Goal: Information Seeking & Learning: Understand process/instructions

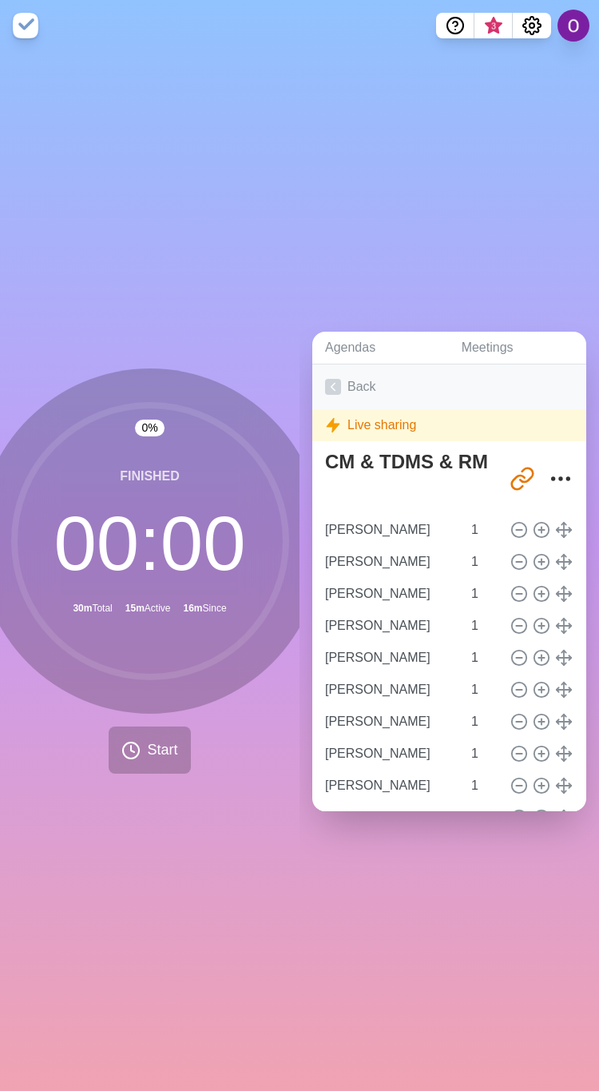
click at [333, 379] on icon at bounding box center [333, 387] width 16 height 16
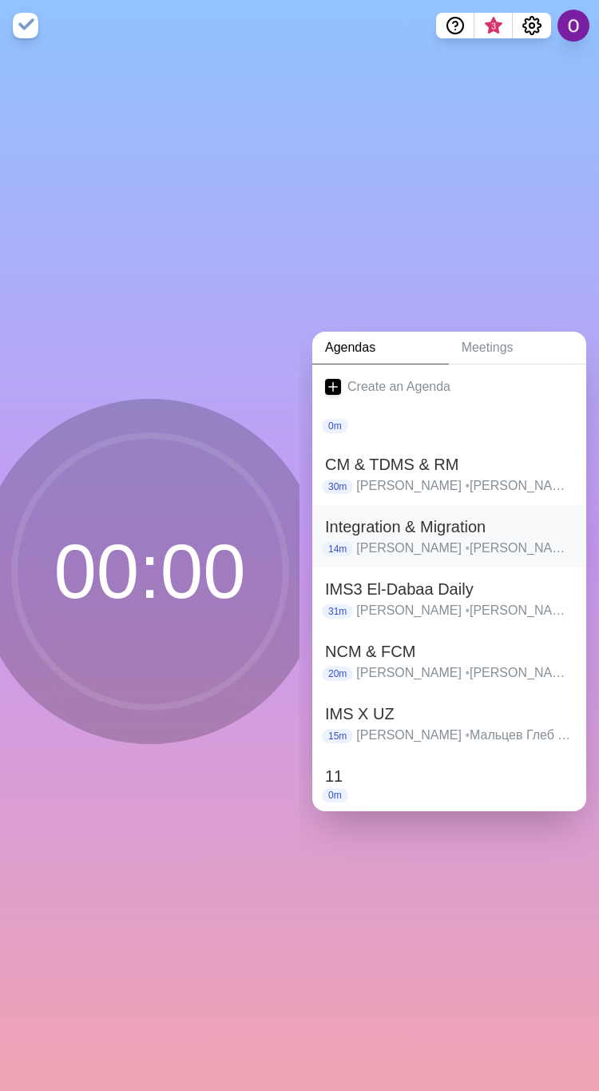
click at [384, 524] on h2 "Integration & Migration" at bounding box center [449, 527] width 249 height 24
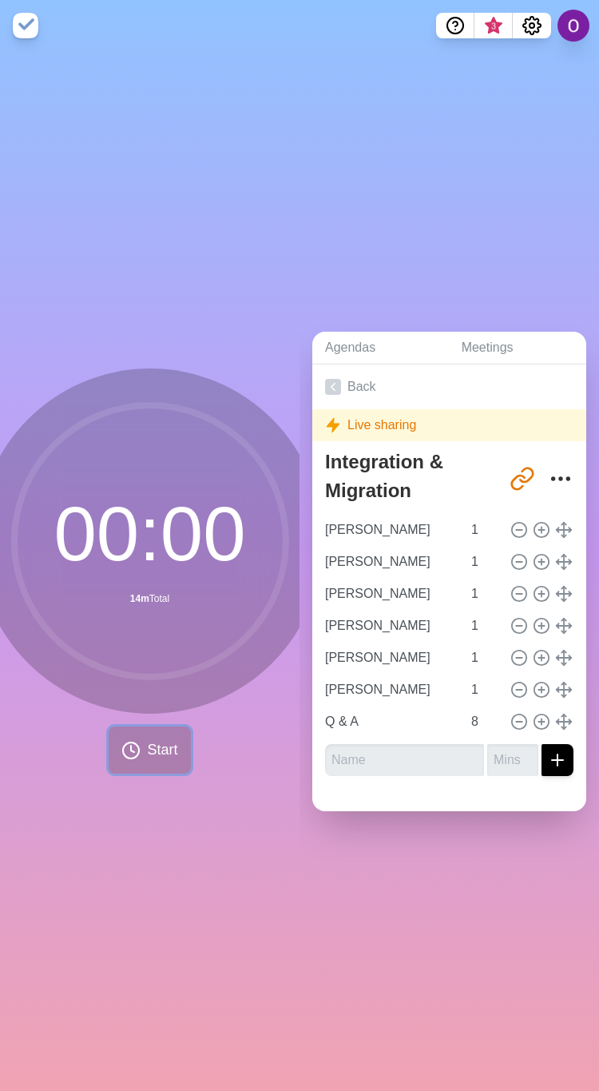
click at [147, 744] on span "Start" at bounding box center [162, 750] width 30 height 22
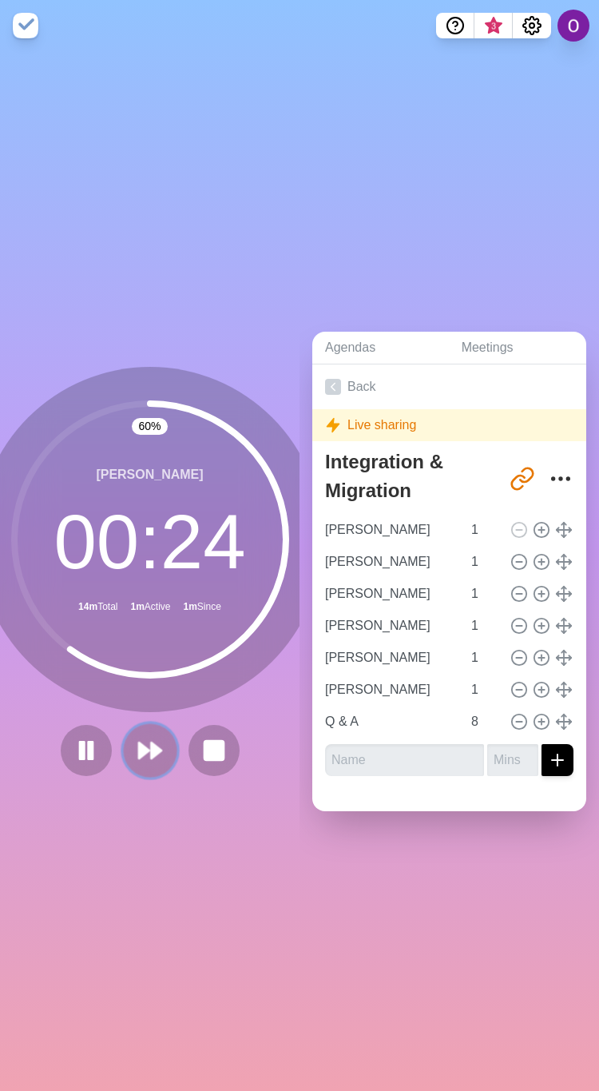
click at [151, 747] on polygon at bounding box center [156, 751] width 10 height 16
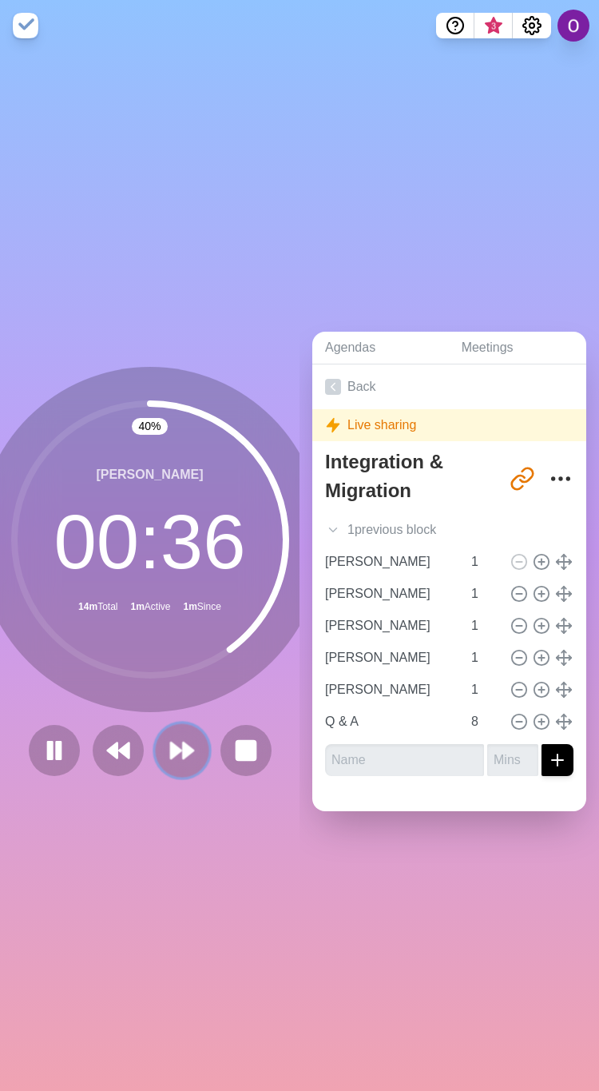
click at [173, 744] on icon at bounding box center [182, 750] width 27 height 27
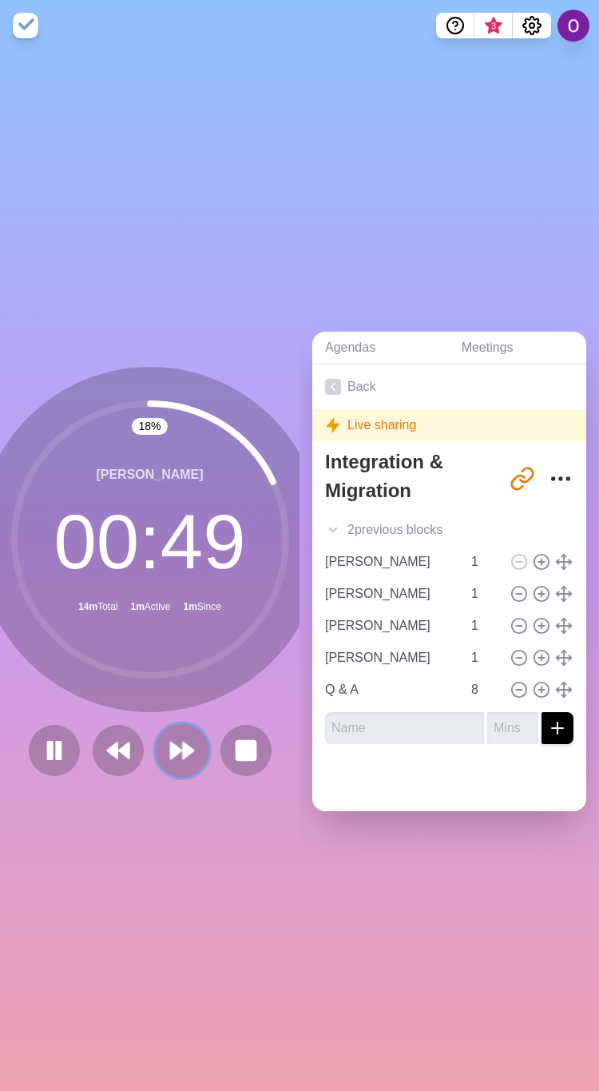
click at [171, 746] on polygon at bounding box center [176, 751] width 10 height 16
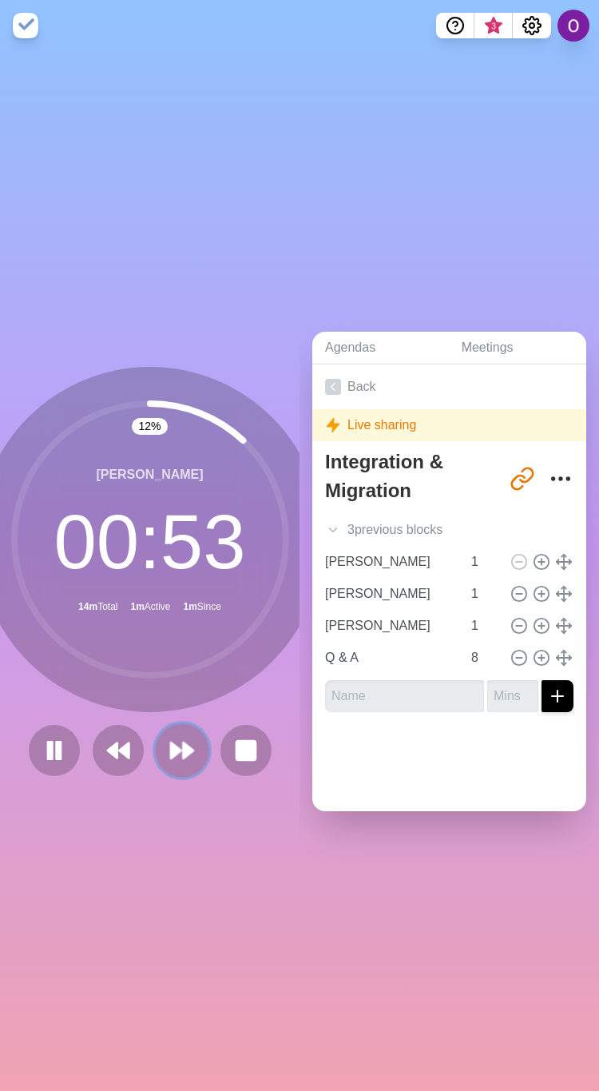
click at [183, 744] on polygon at bounding box center [188, 751] width 10 height 16
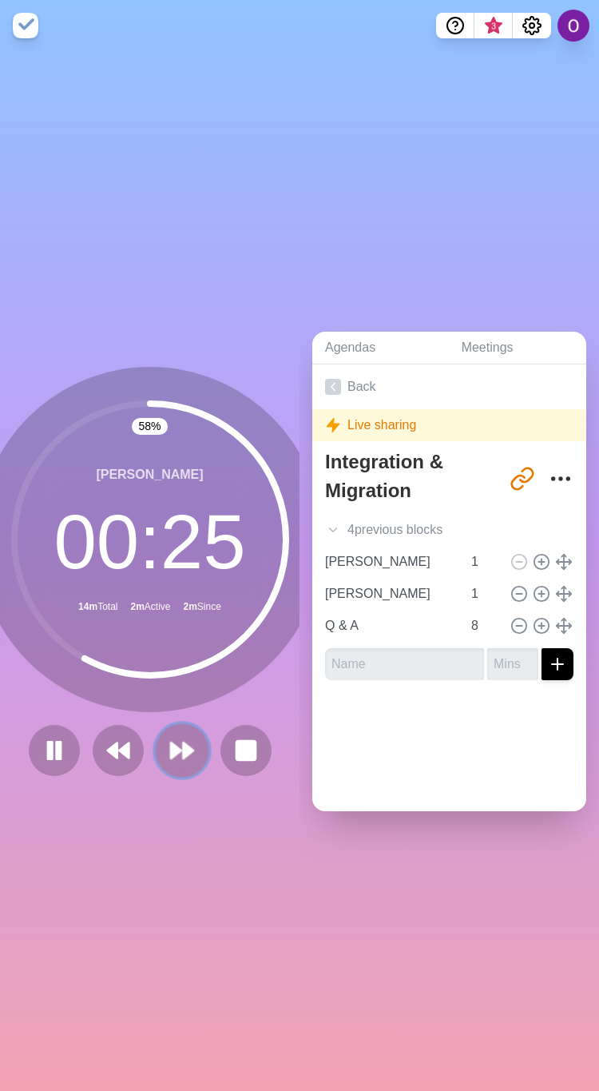
click at [185, 751] on icon at bounding box center [182, 750] width 27 height 27
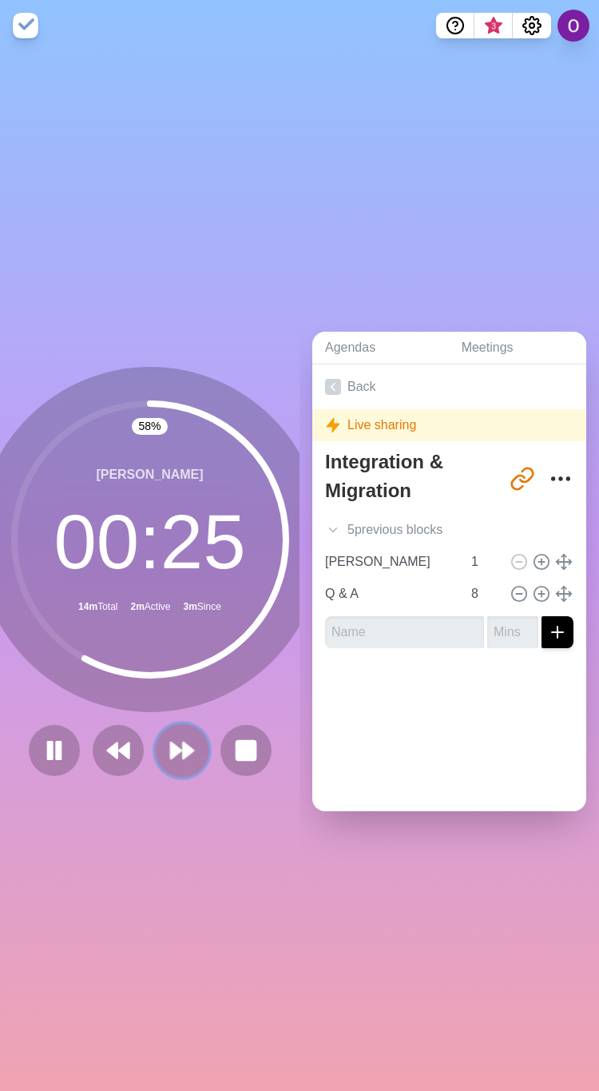
click at [165, 755] on button at bounding box center [182, 750] width 54 height 54
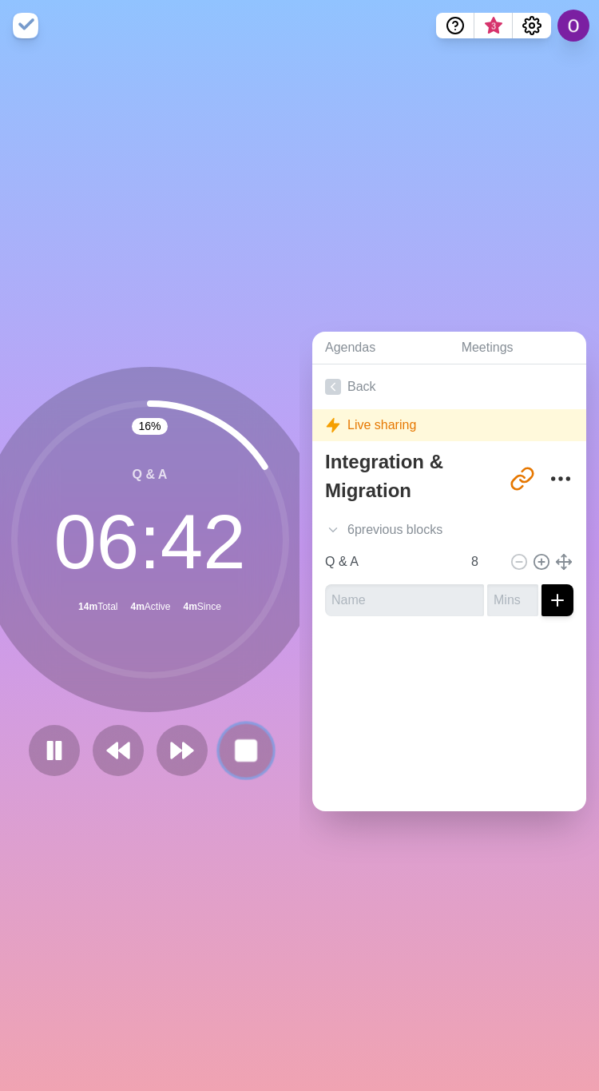
click at [236, 749] on rect at bounding box center [246, 750] width 20 height 20
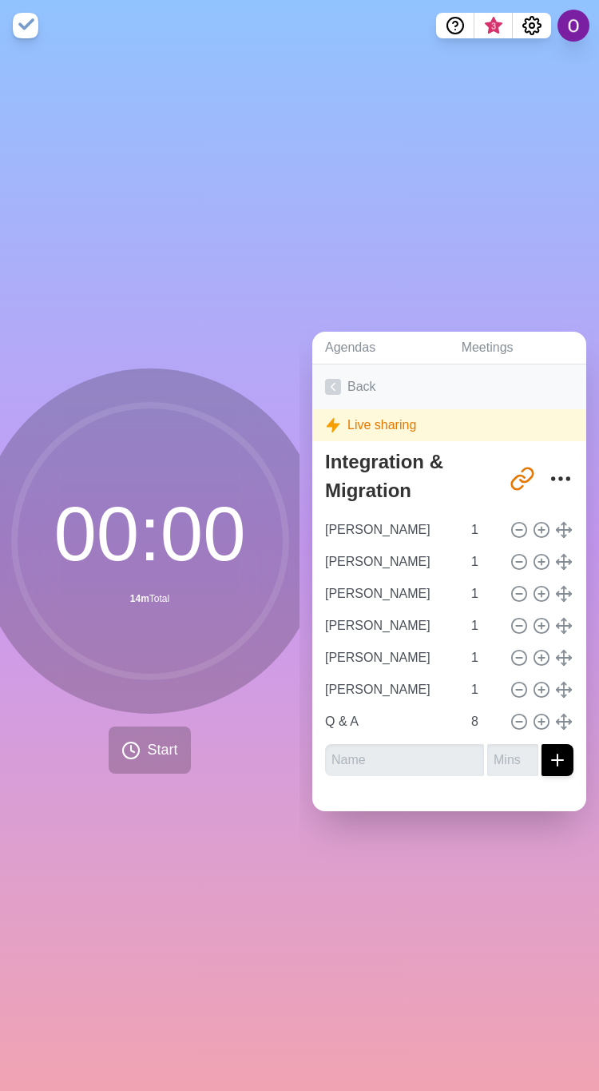
click at [326, 379] on icon at bounding box center [333, 387] width 16 height 16
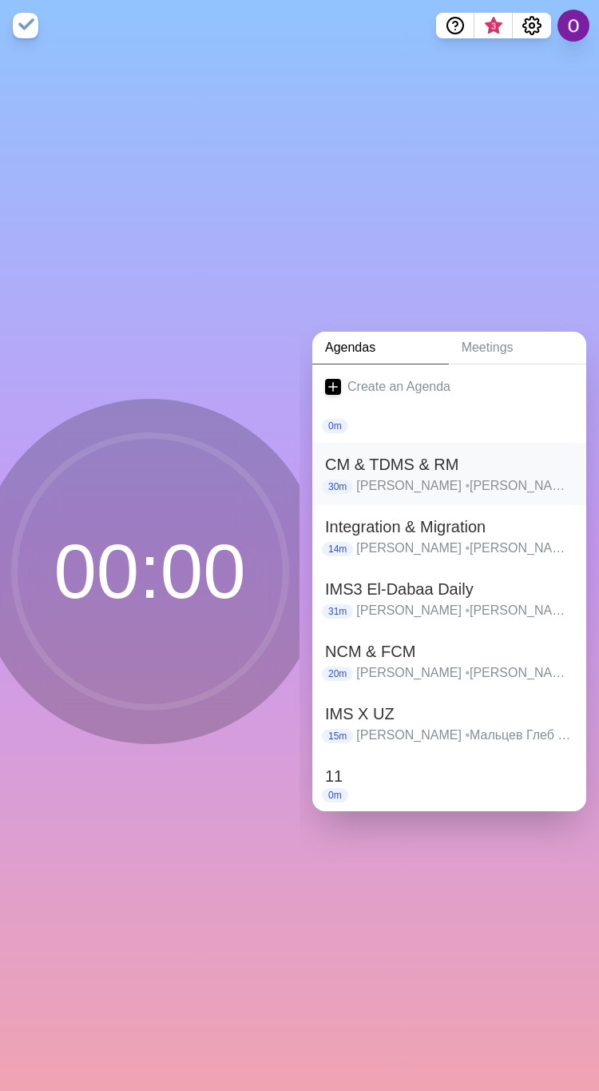
click at [367, 466] on h2 "CM & TDMS & RM" at bounding box center [449, 464] width 249 height 24
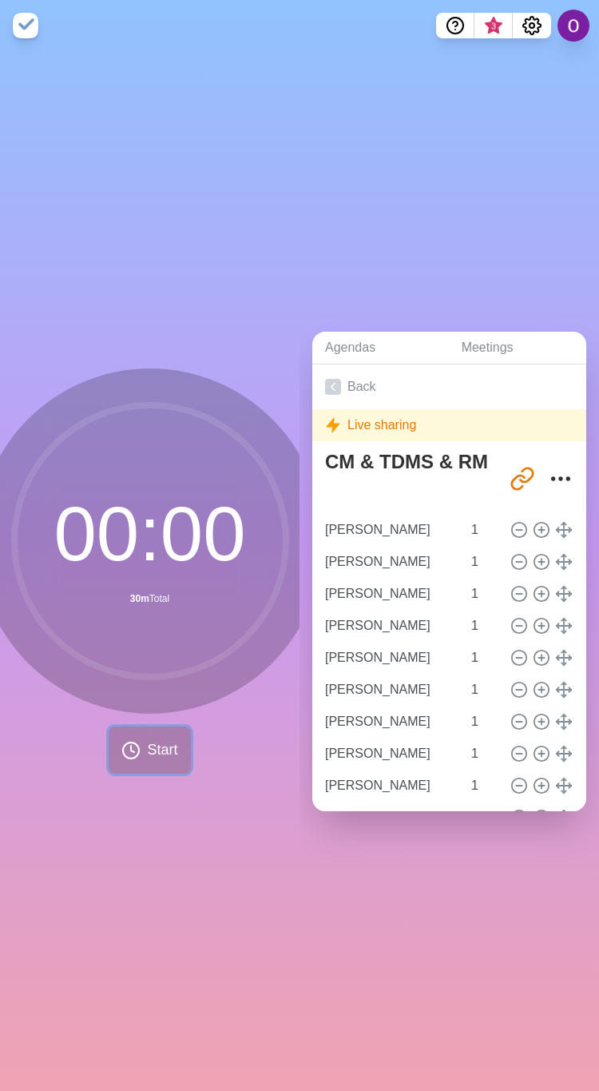
click at [147, 751] on span "Start" at bounding box center [162, 750] width 30 height 22
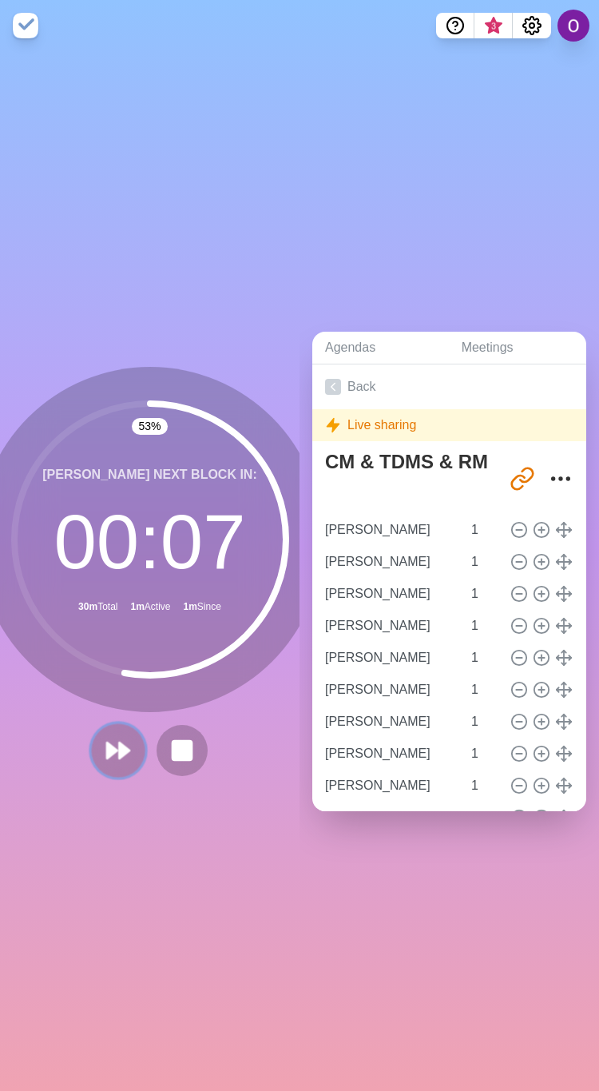
click at [113, 751] on icon at bounding box center [118, 750] width 27 height 27
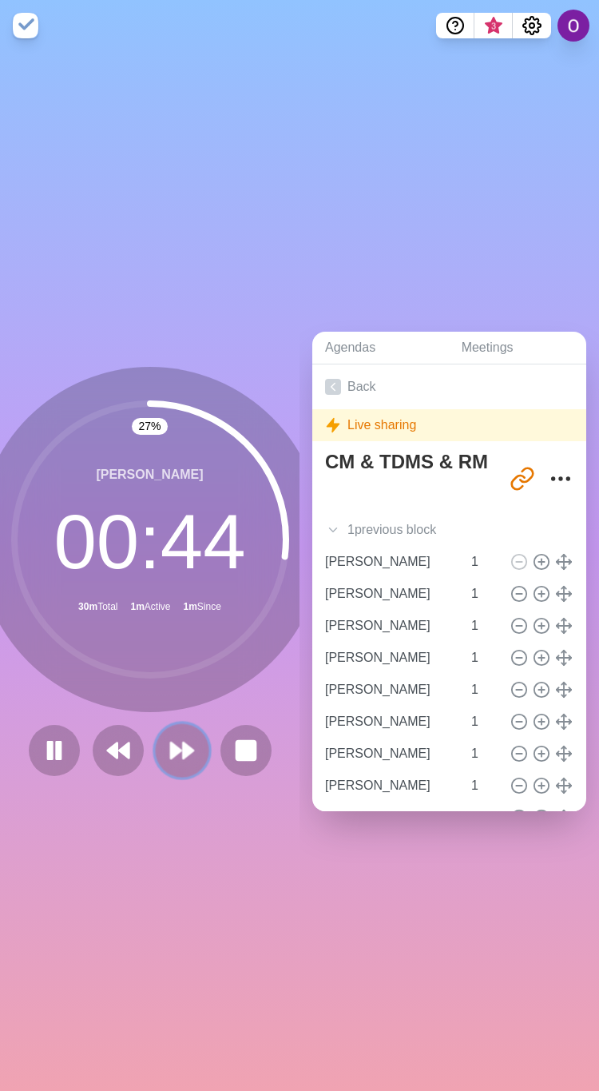
click at [180, 737] on icon at bounding box center [182, 750] width 27 height 27
click at [173, 737] on icon at bounding box center [182, 750] width 27 height 27
click at [183, 743] on polygon at bounding box center [188, 751] width 10 height 16
click at [183, 746] on polygon at bounding box center [188, 751] width 10 height 16
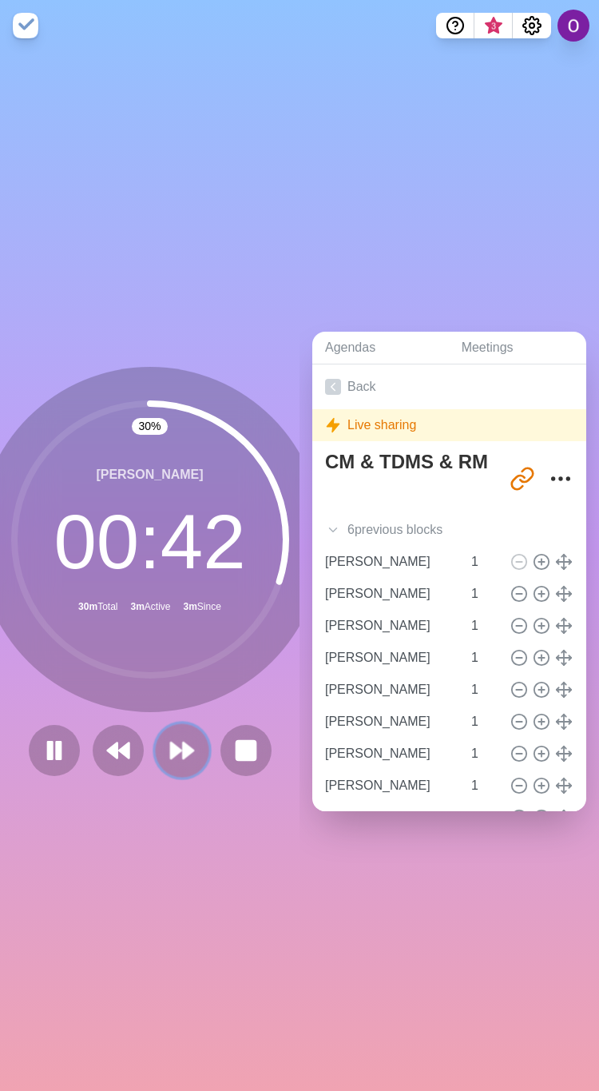
click at [183, 743] on polygon at bounding box center [188, 751] width 10 height 16
click at [170, 737] on icon at bounding box center [182, 750] width 27 height 27
click at [169, 737] on icon at bounding box center [182, 750] width 27 height 27
click at [185, 754] on icon at bounding box center [182, 750] width 27 height 27
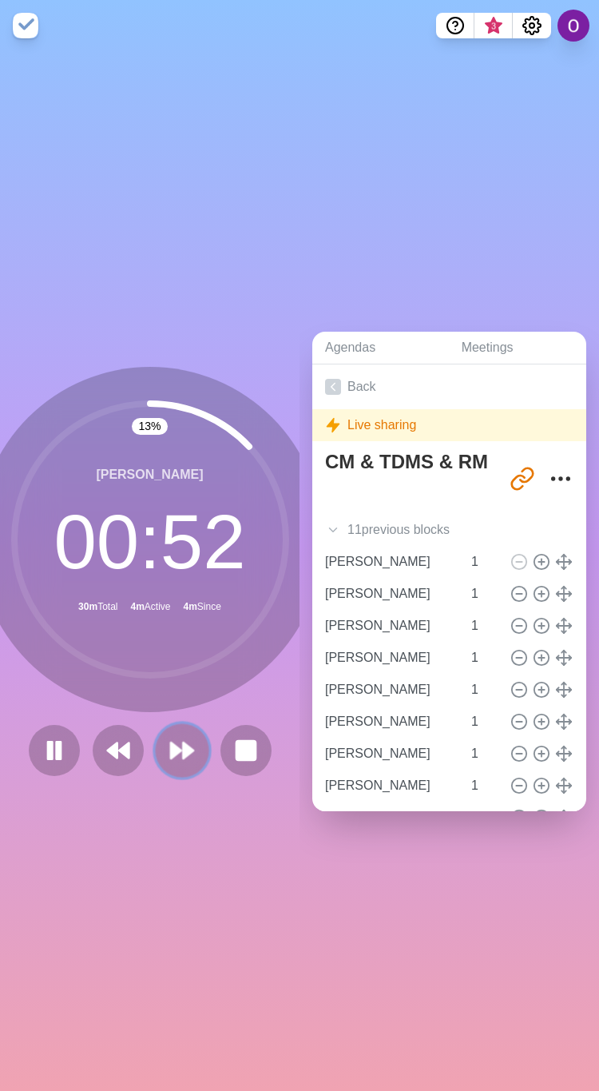
click at [181, 737] on icon at bounding box center [182, 750] width 27 height 27
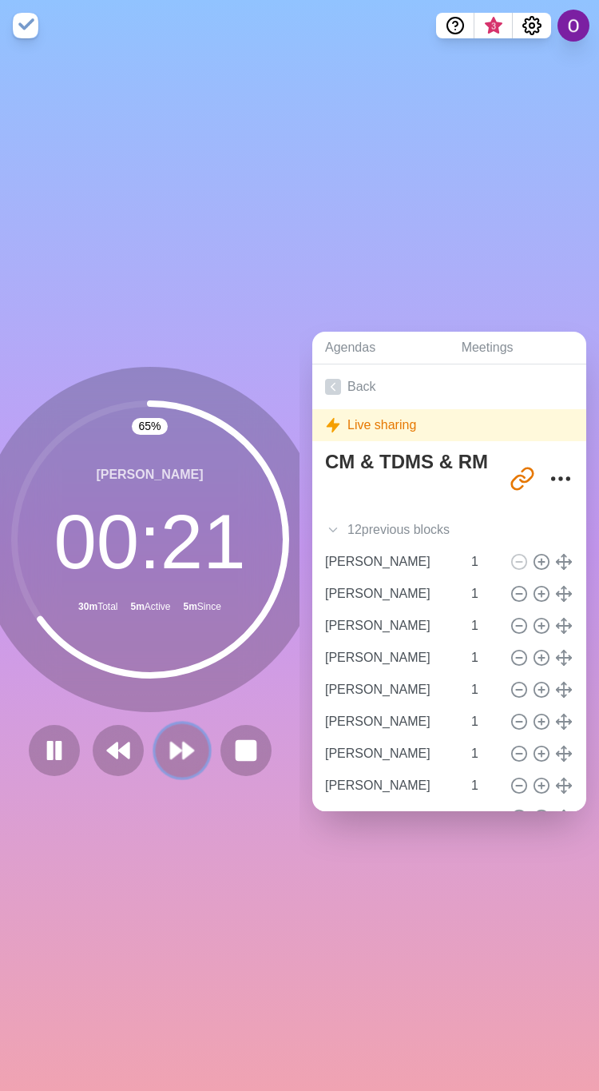
click at [171, 743] on polygon at bounding box center [176, 751] width 10 height 16
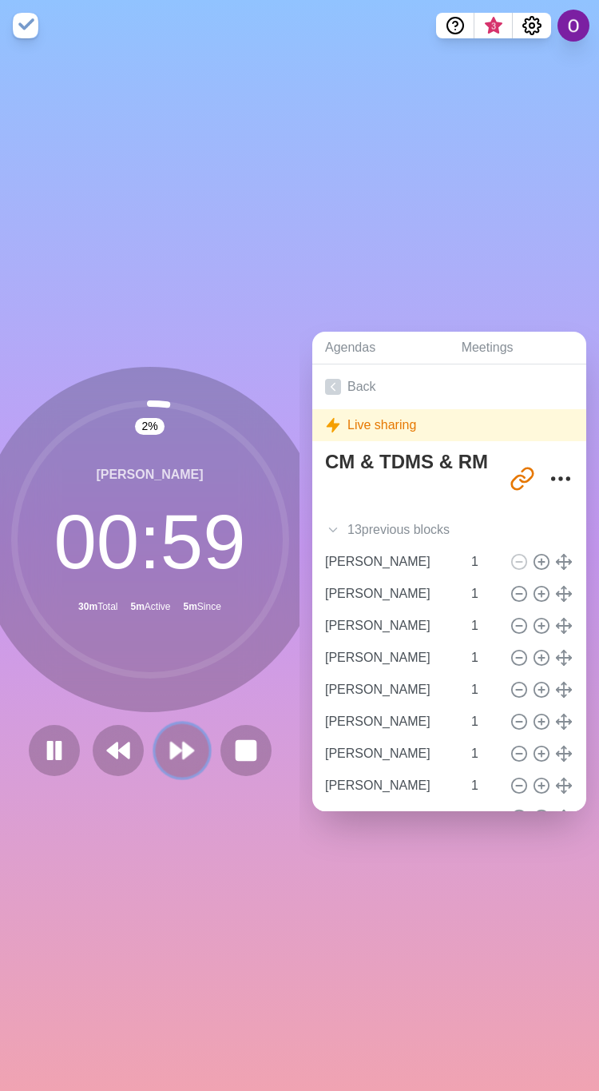
click at [171, 743] on polygon at bounding box center [176, 751] width 10 height 16
click at [169, 753] on icon at bounding box center [182, 750] width 27 height 27
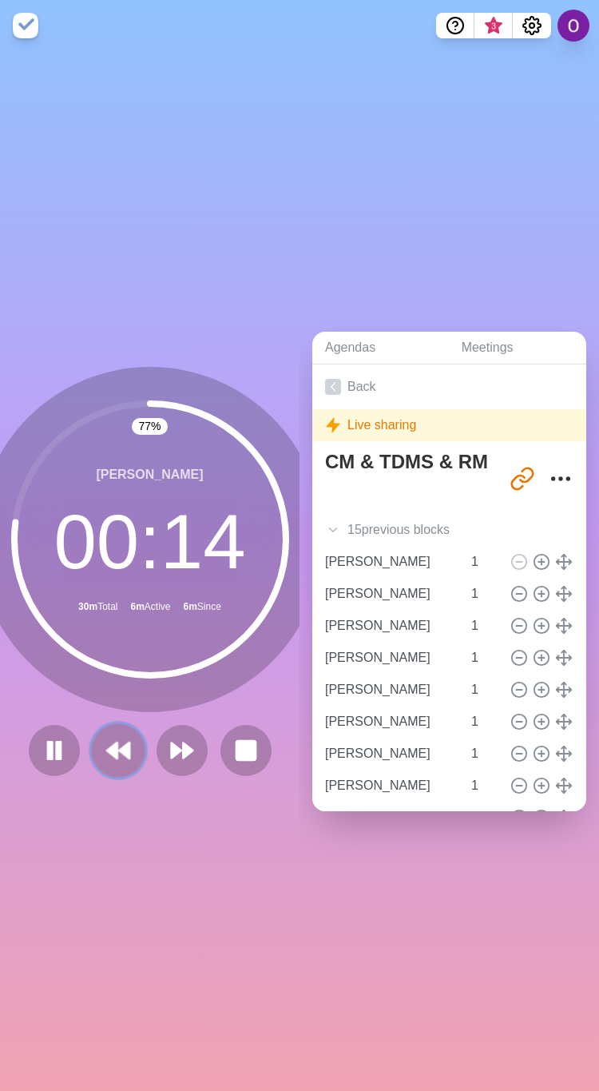
click at [110, 755] on button at bounding box center [118, 750] width 54 height 54
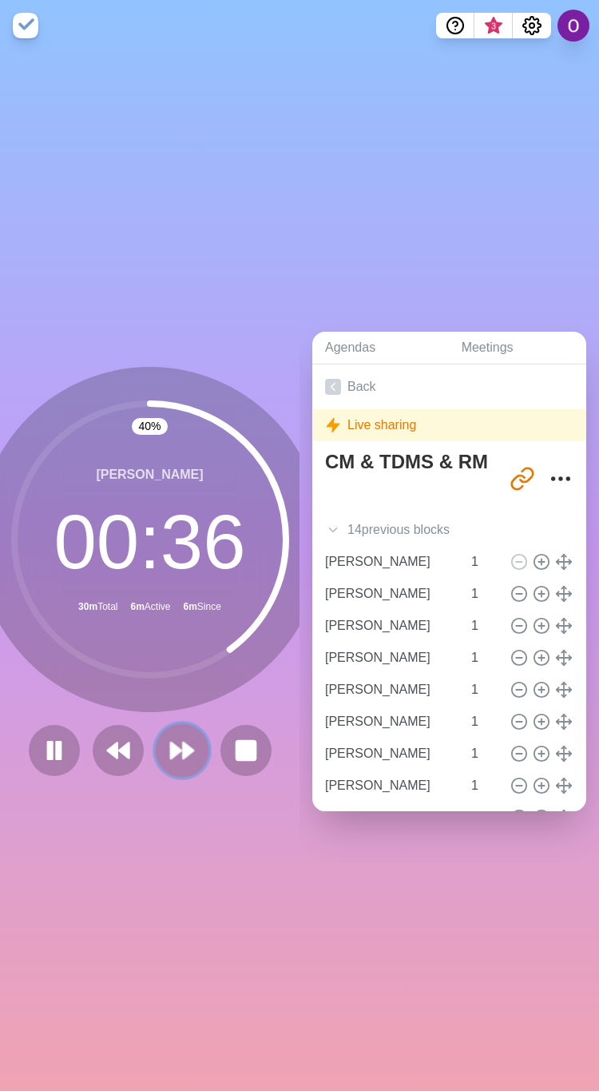
click at [183, 746] on polygon at bounding box center [188, 751] width 10 height 16
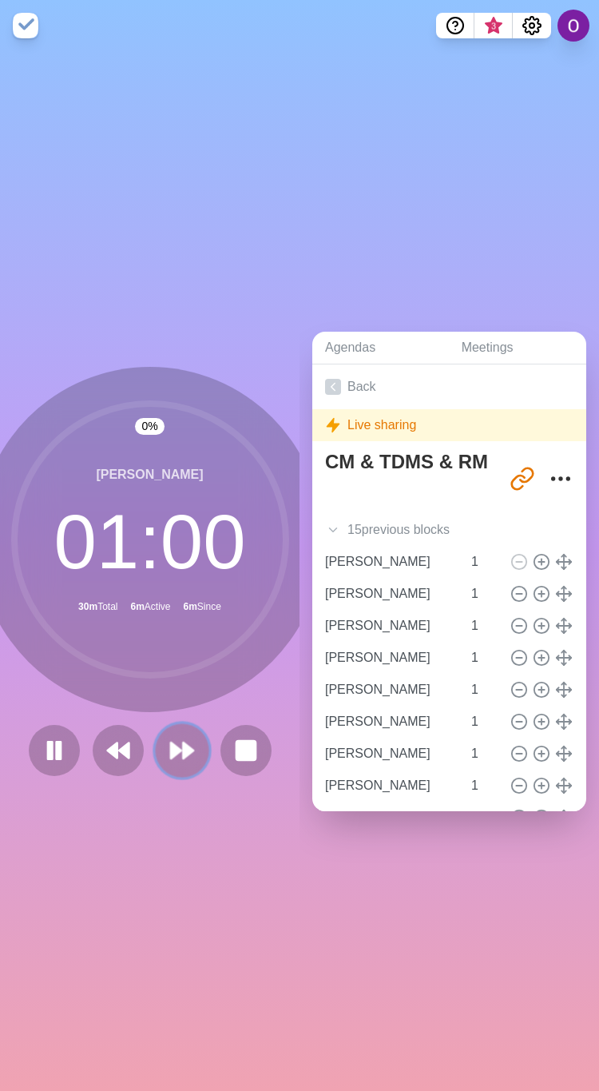
click at [183, 746] on polygon at bounding box center [188, 751] width 10 height 16
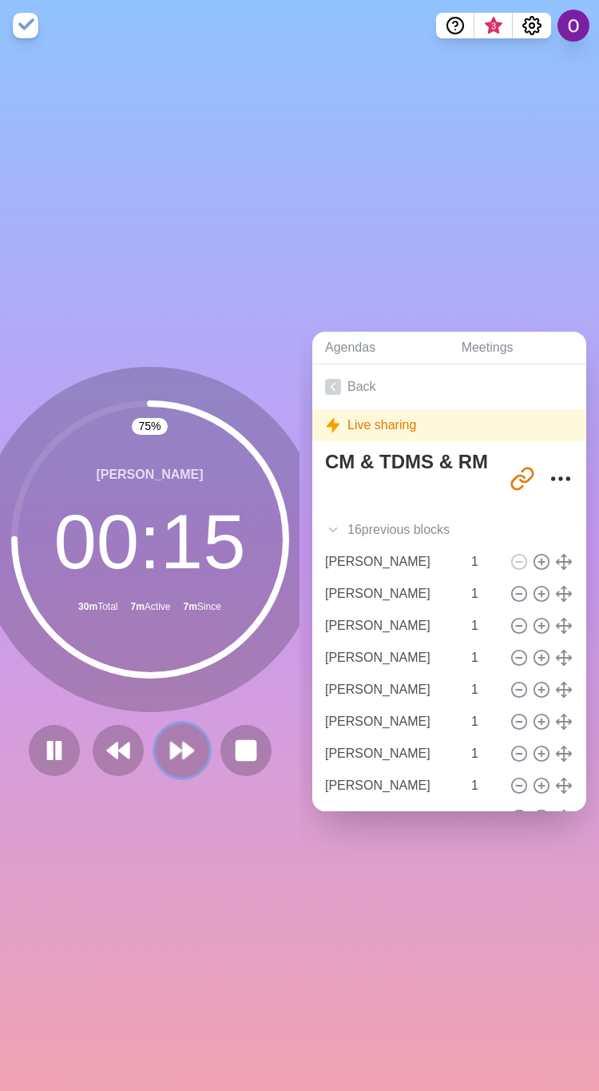
click at [183, 743] on polygon at bounding box center [188, 751] width 10 height 16
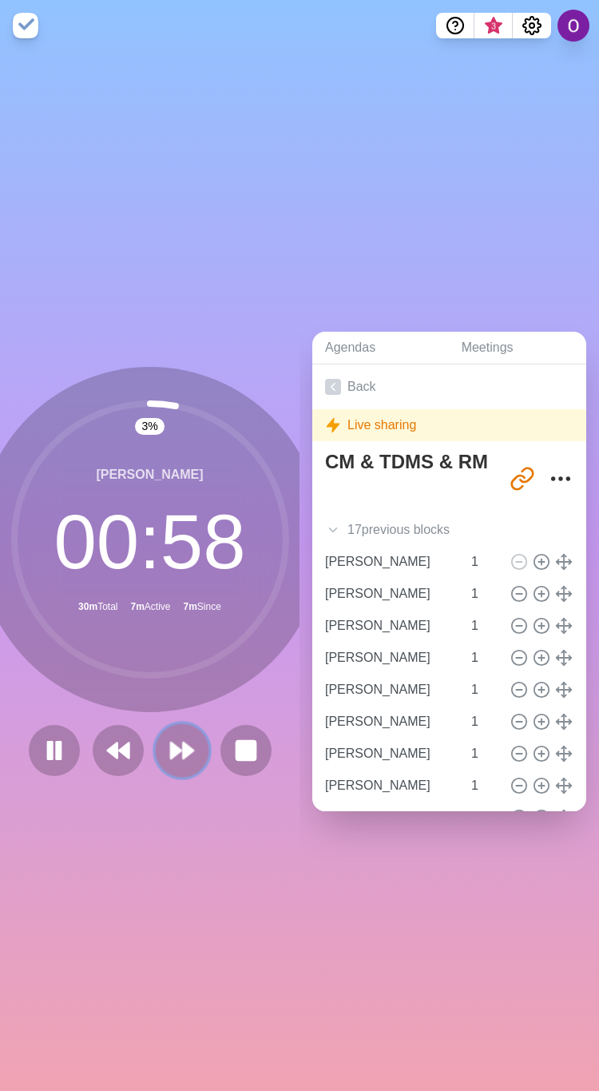
click at [183, 743] on polygon at bounding box center [188, 751] width 10 height 16
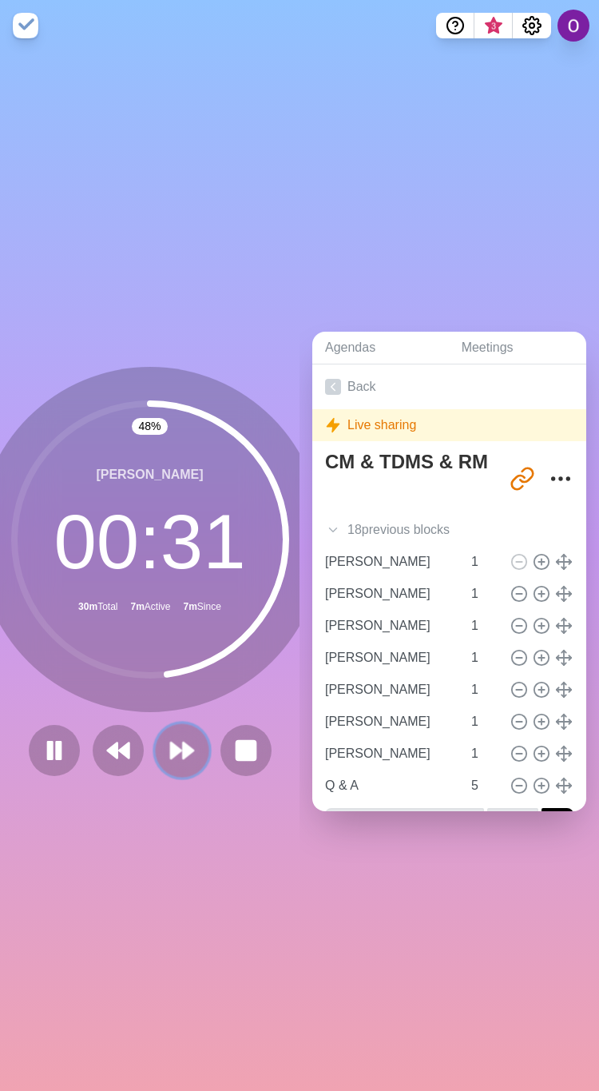
click at [171, 746] on polygon at bounding box center [176, 751] width 10 height 16
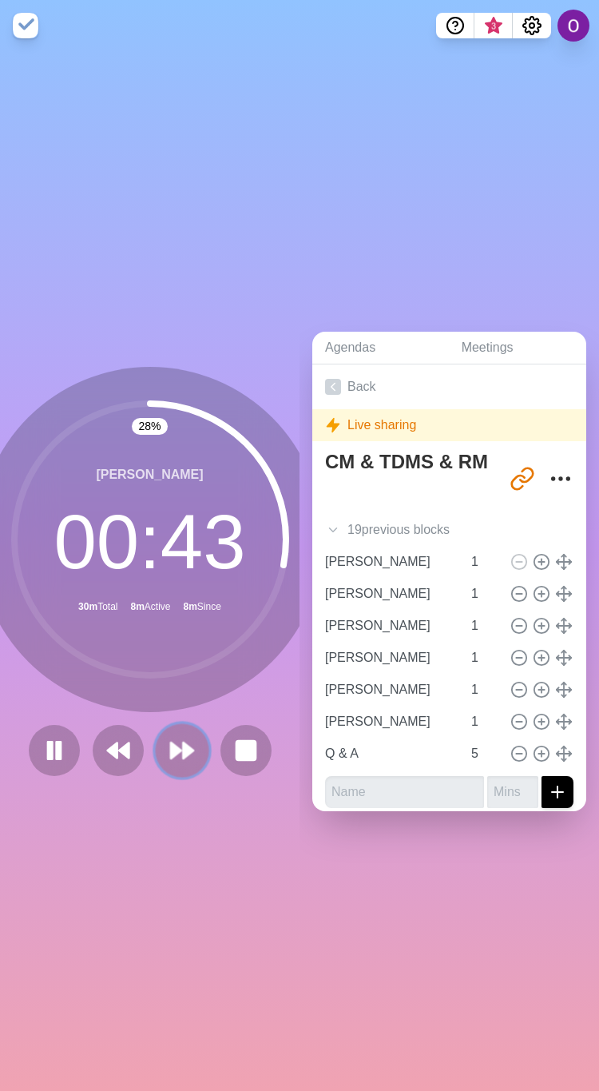
click at [187, 737] on button at bounding box center [182, 750] width 54 height 54
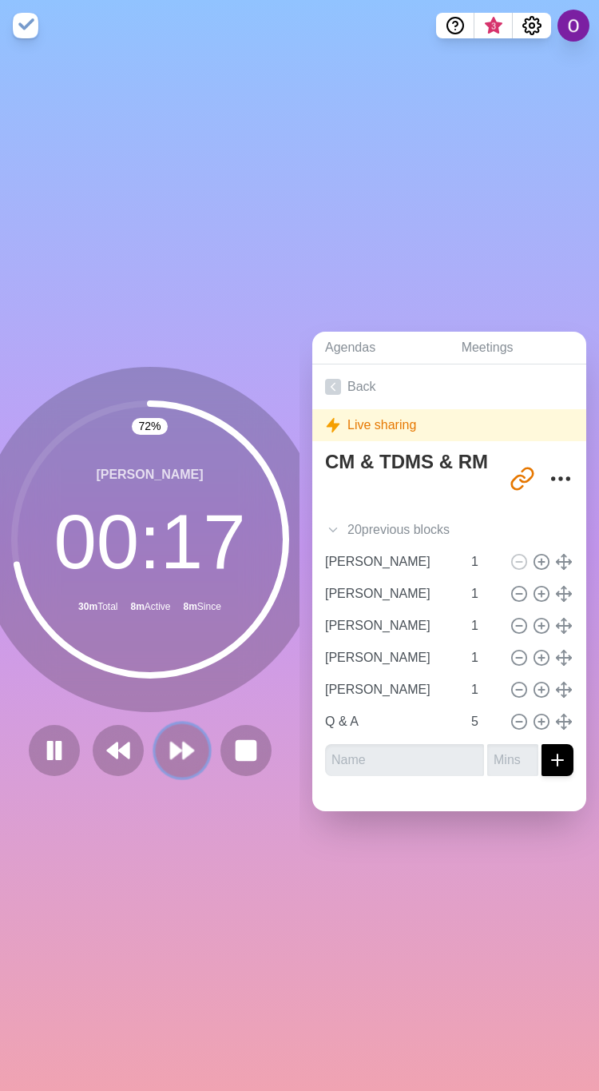
click at [183, 743] on polygon at bounding box center [188, 751] width 10 height 16
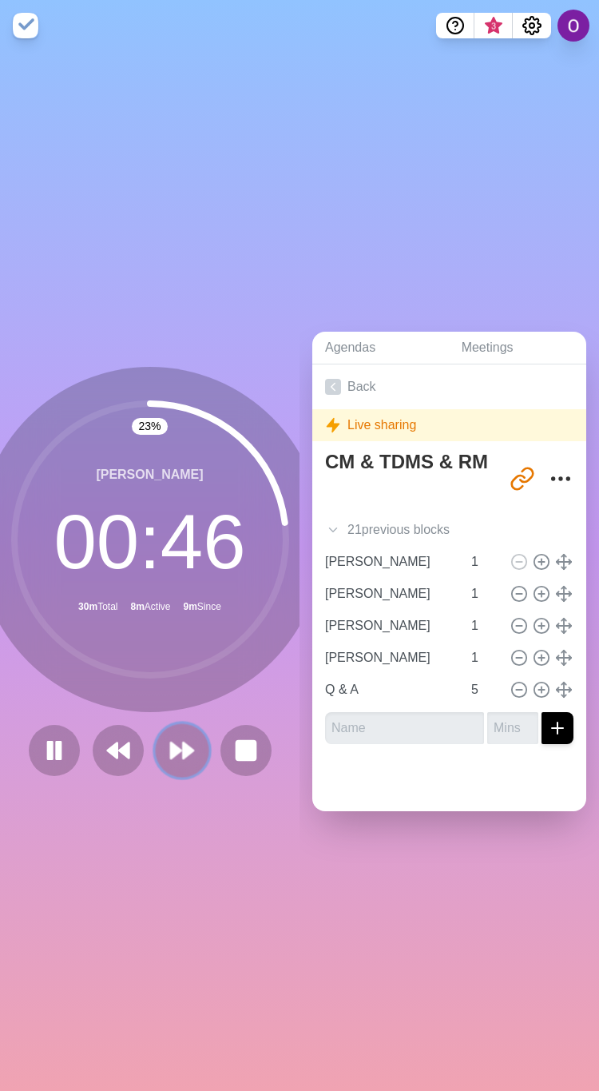
click at [183, 743] on polygon at bounding box center [188, 751] width 10 height 16
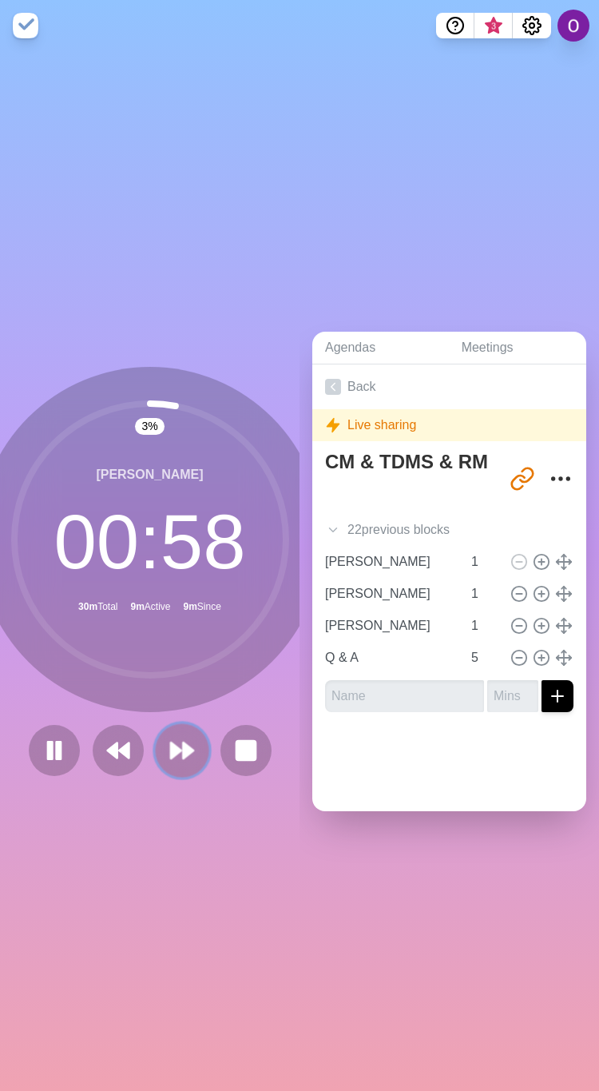
click at [183, 743] on polygon at bounding box center [188, 751] width 10 height 16
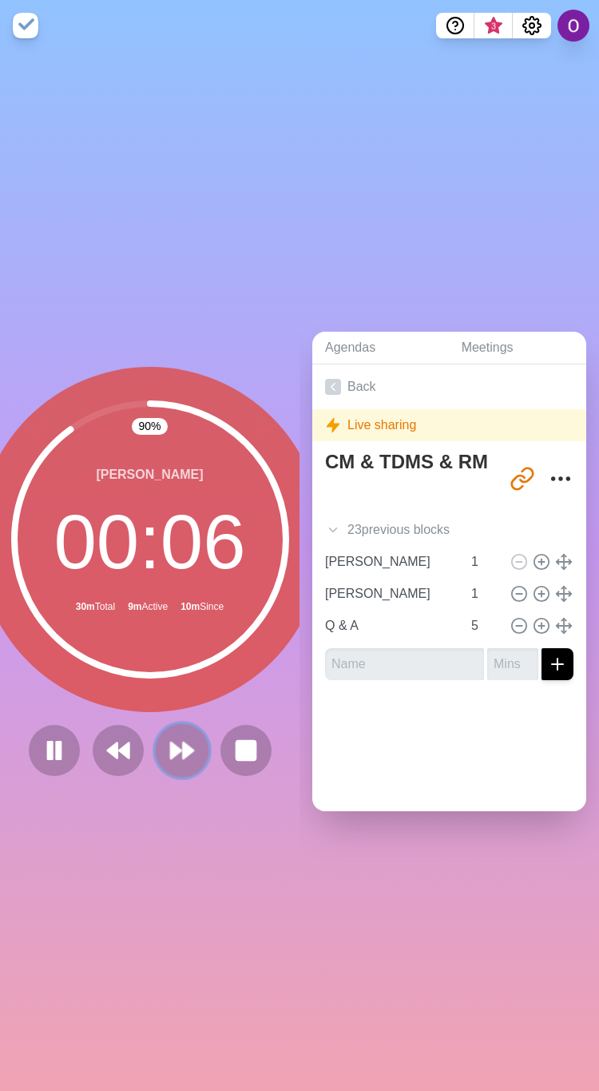
click at [183, 743] on polygon at bounding box center [188, 751] width 10 height 16
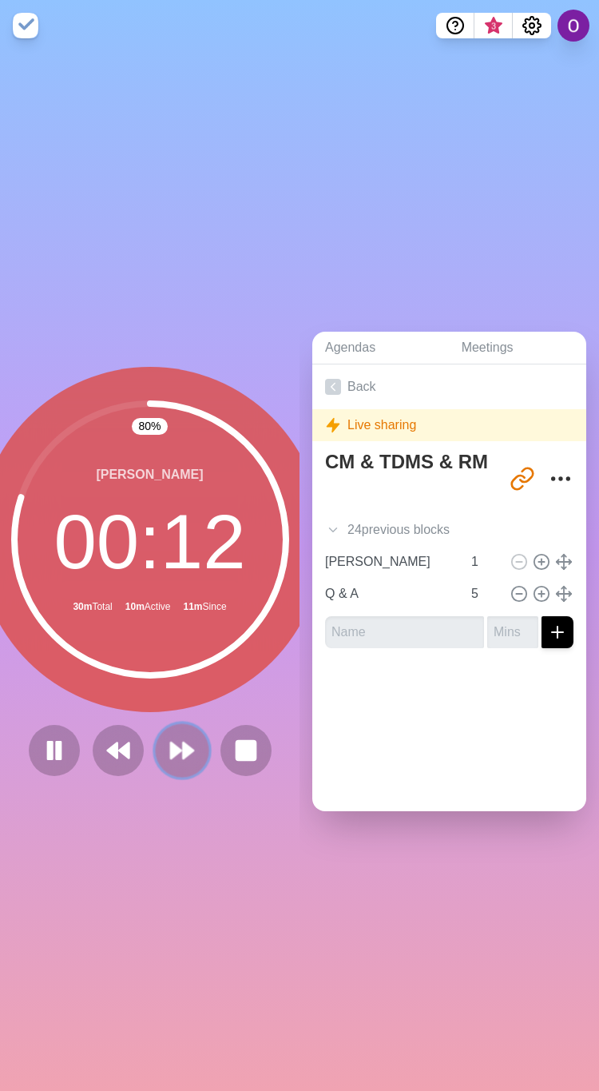
click at [173, 743] on polygon at bounding box center [176, 751] width 10 height 16
